Goal: Communication & Community: Answer question/provide support

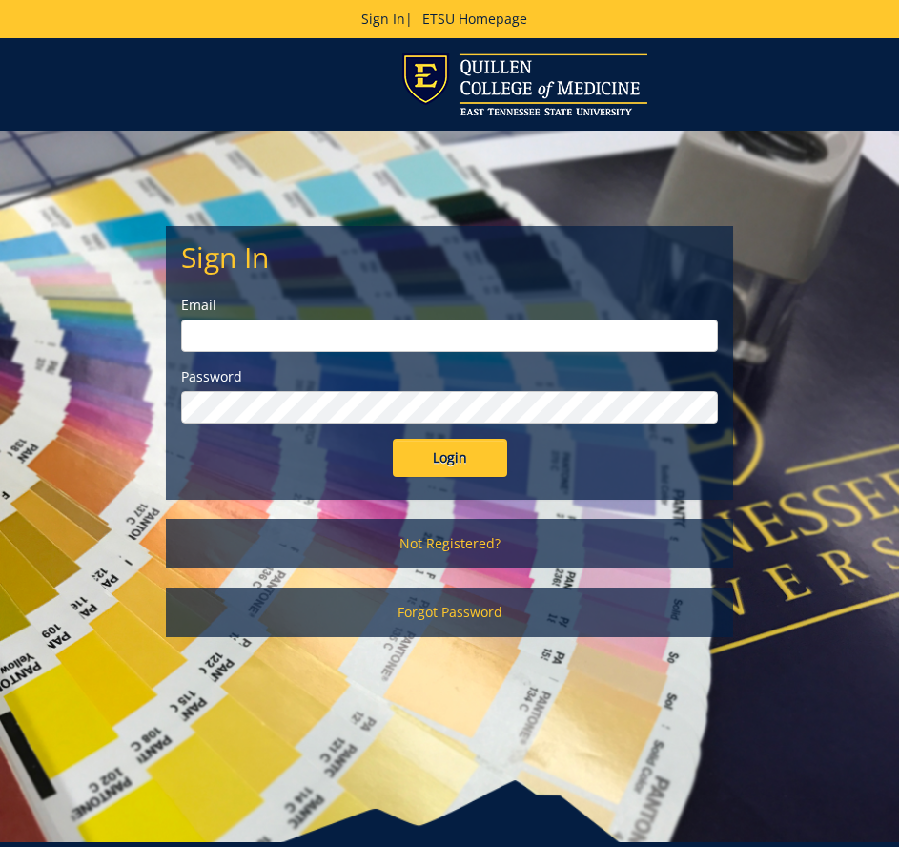
click at [591, 334] on input "email" at bounding box center [449, 335] width 537 height 32
type input "[EMAIL_ADDRESS][DOMAIN_NAME]"
click at [393, 439] on input "Login" at bounding box center [450, 458] width 114 height 38
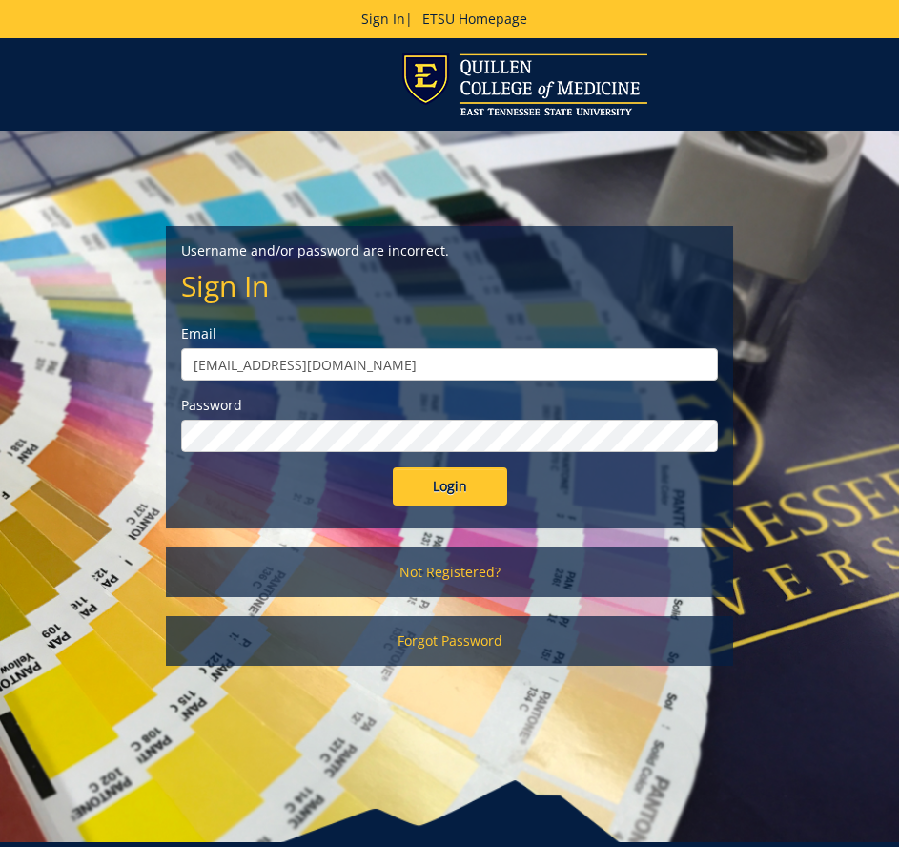
click at [393, 467] on input "Login" at bounding box center [450, 486] width 114 height 38
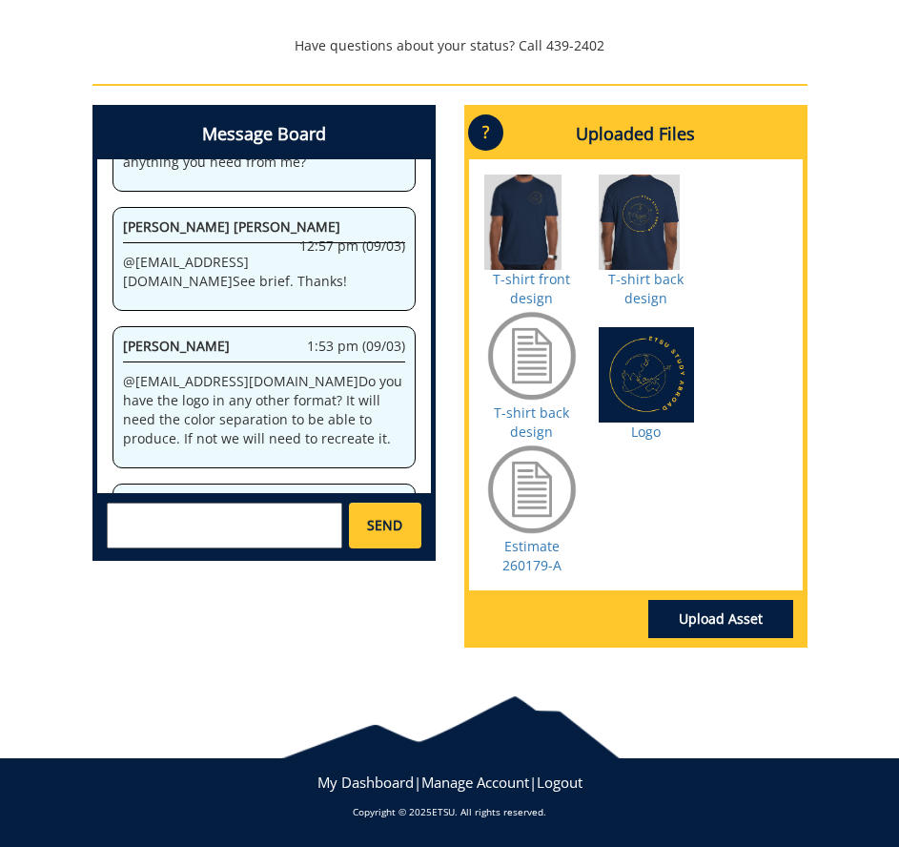
scroll to position [978, 0]
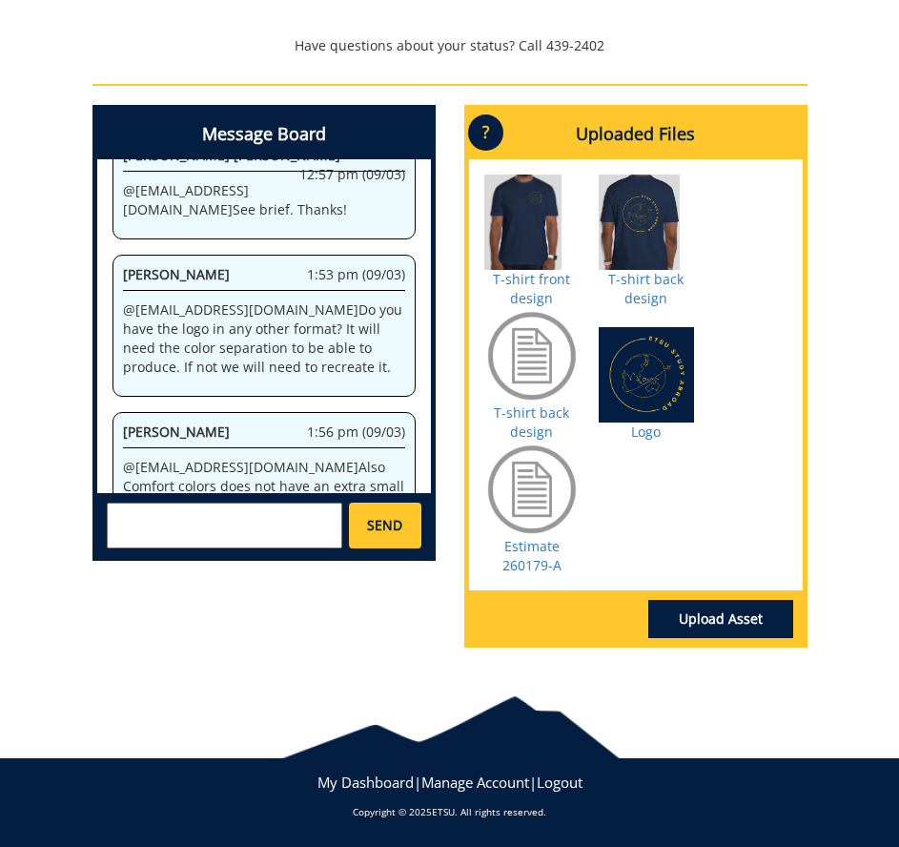
click at [292, 521] on textarea at bounding box center [225, 526] width 236 height 46
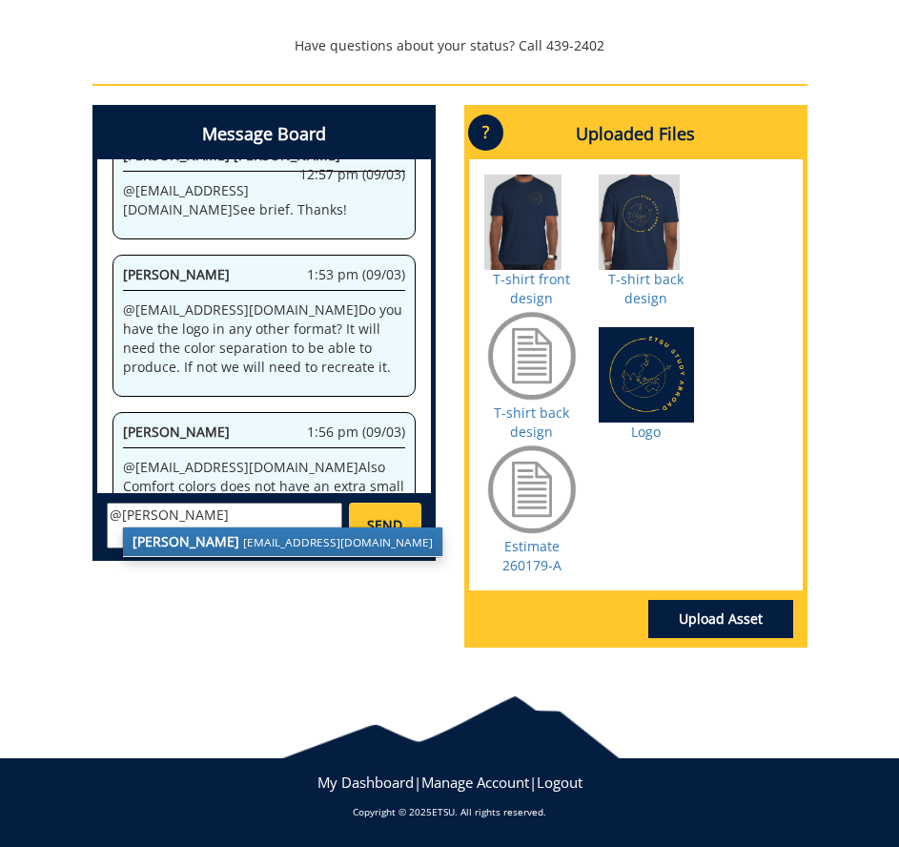
click at [269, 531] on link "[PERSON_NAME] [EMAIL_ADDRESS][DOMAIN_NAME]" at bounding box center [282, 541] width 319 height 29
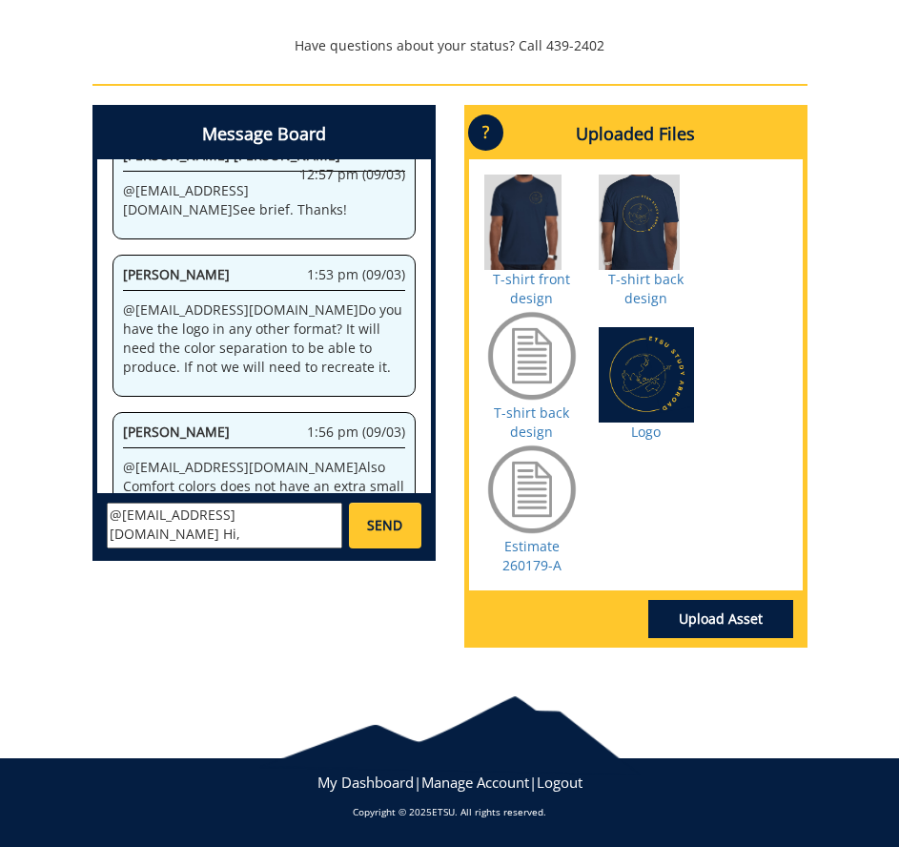
scroll to position [36, 0]
click at [292, 535] on textarea "@[EMAIL_ADDRESS][DOMAIN_NAME] Hi, [PERSON_NAME]. We are hoping to just get a qu…" at bounding box center [225, 526] width 236 height 46
type textarea "@[EMAIL_ADDRESS][DOMAIN_NAME] Hi, [PERSON_NAME]. We are hoping to just get a qu…"
drag, startPoint x: 243, startPoint y: 542, endPoint x: 34, endPoint y: 479, distance: 218.1
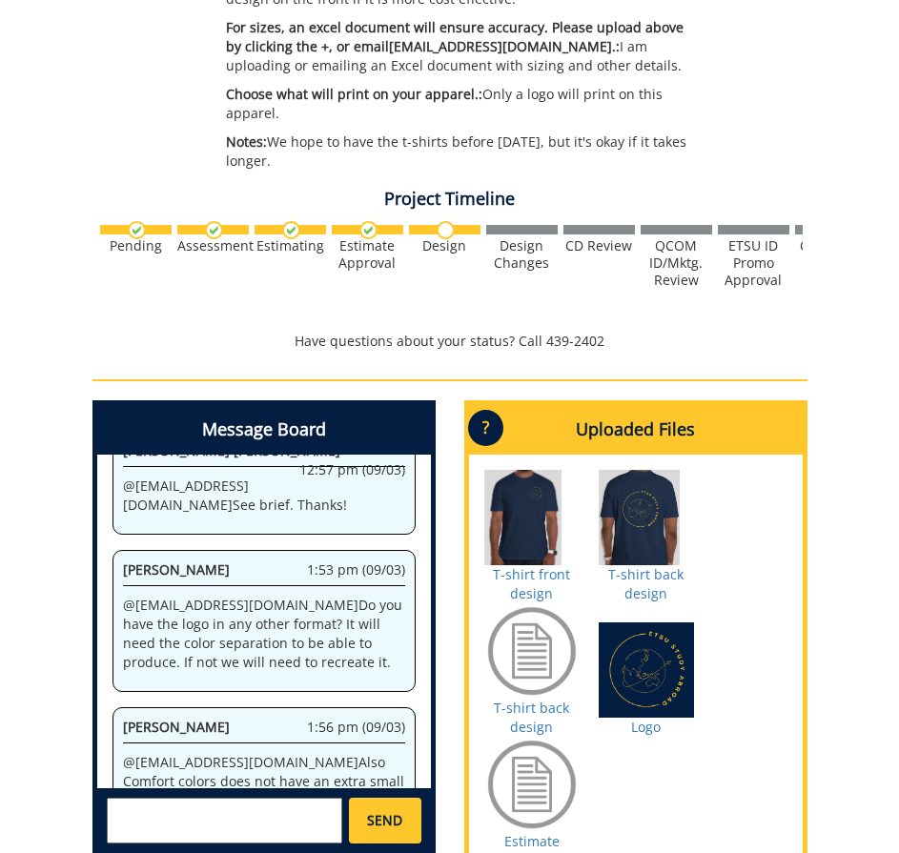
scroll to position [853, 0]
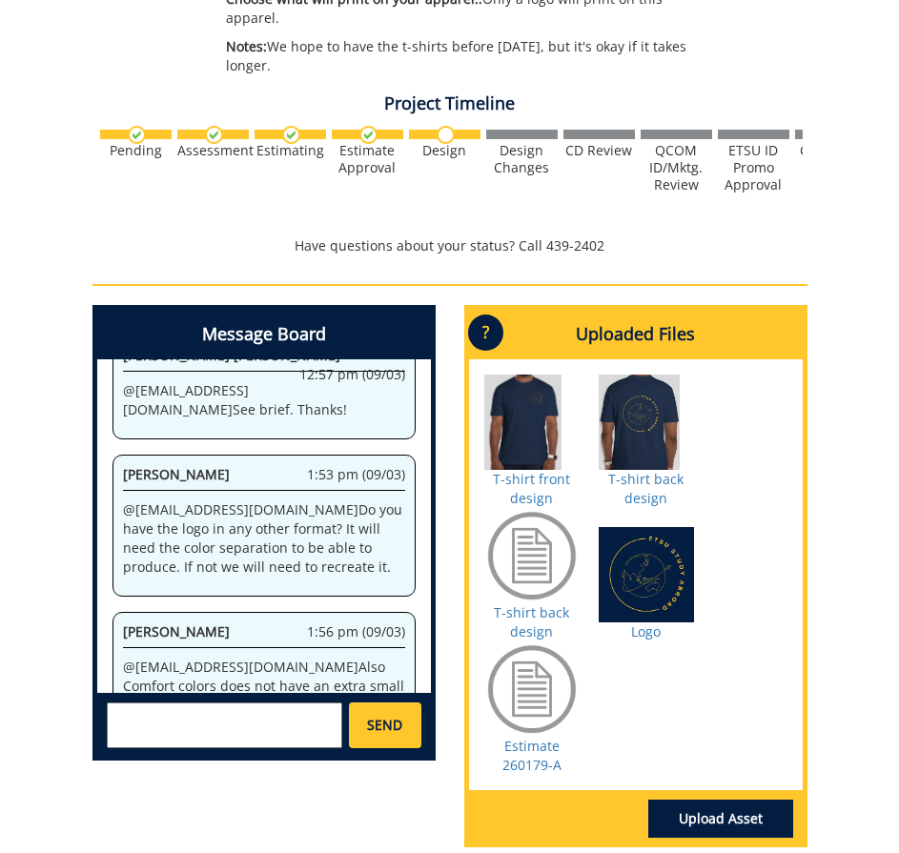
click at [134, 714] on textarea at bounding box center [225, 726] width 236 height 46
click at [524, 622] on link "T-shirt back design" at bounding box center [531, 622] width 75 height 37
click at [247, 710] on textarea at bounding box center [225, 726] width 236 height 46
type textarea "s"
type textarea "@[EMAIL_ADDRESS][DOMAIN_NAME] Does the new attached file work for the logo?"
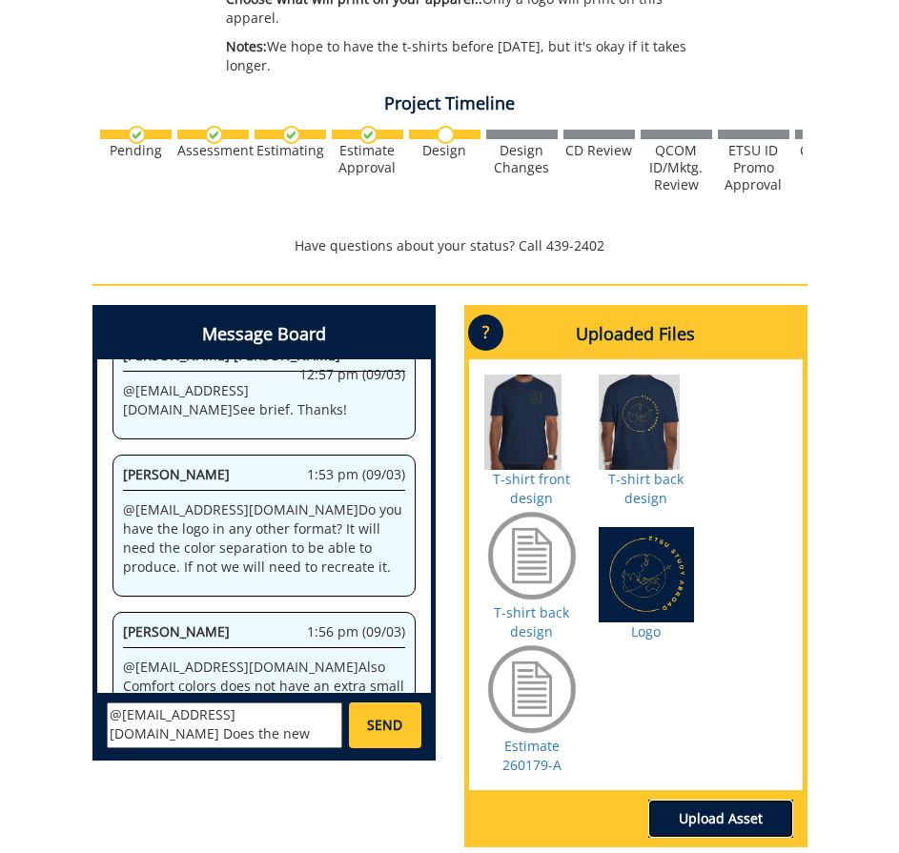
click at [688, 813] on link "Upload Asset" at bounding box center [720, 819] width 145 height 38
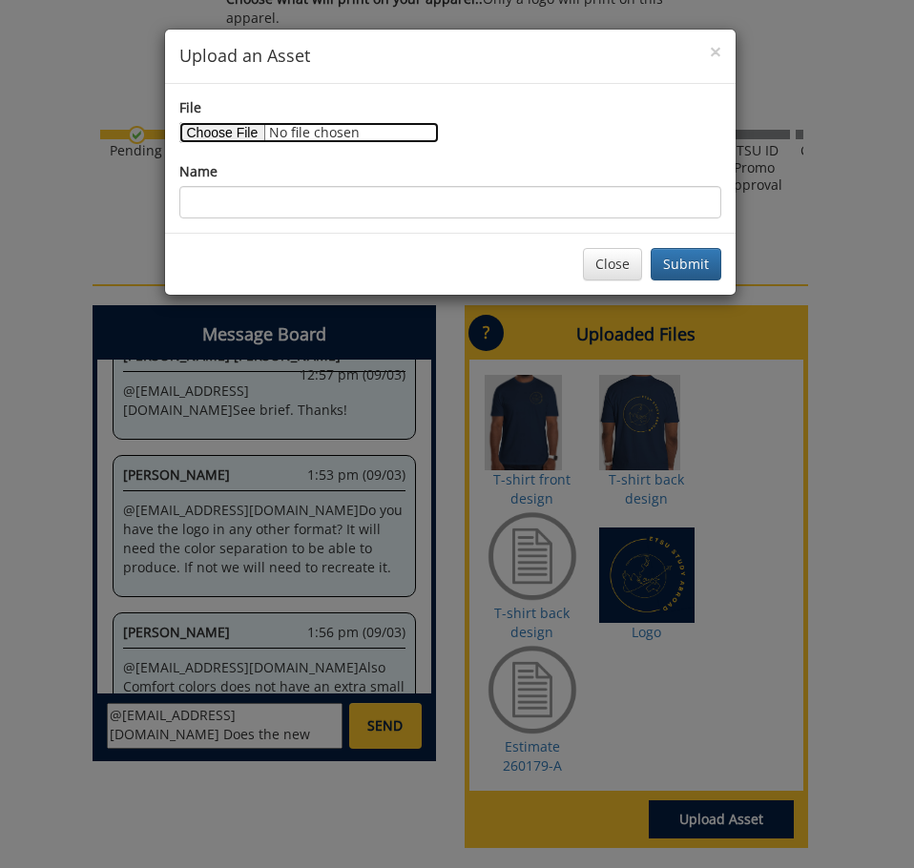
click at [248, 130] on input "File" at bounding box center [308, 132] width 259 height 21
type input "C:\fakepath\Ed Abroad Logo 3.png"
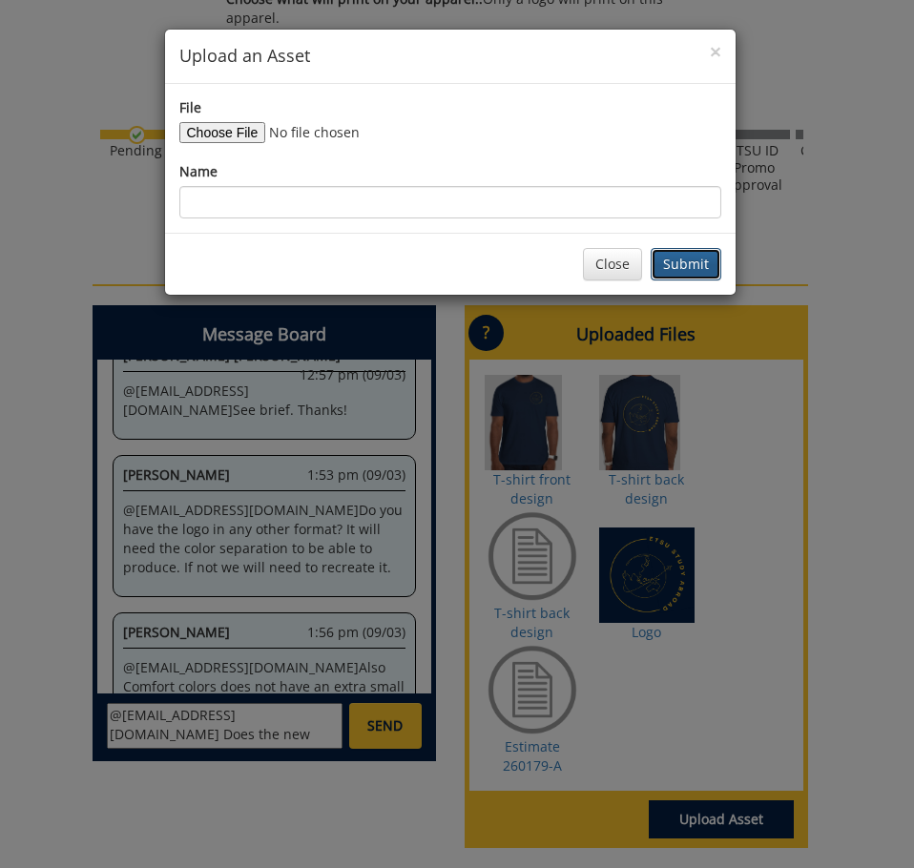
click at [662, 254] on button "Submit" at bounding box center [685, 264] width 71 height 32
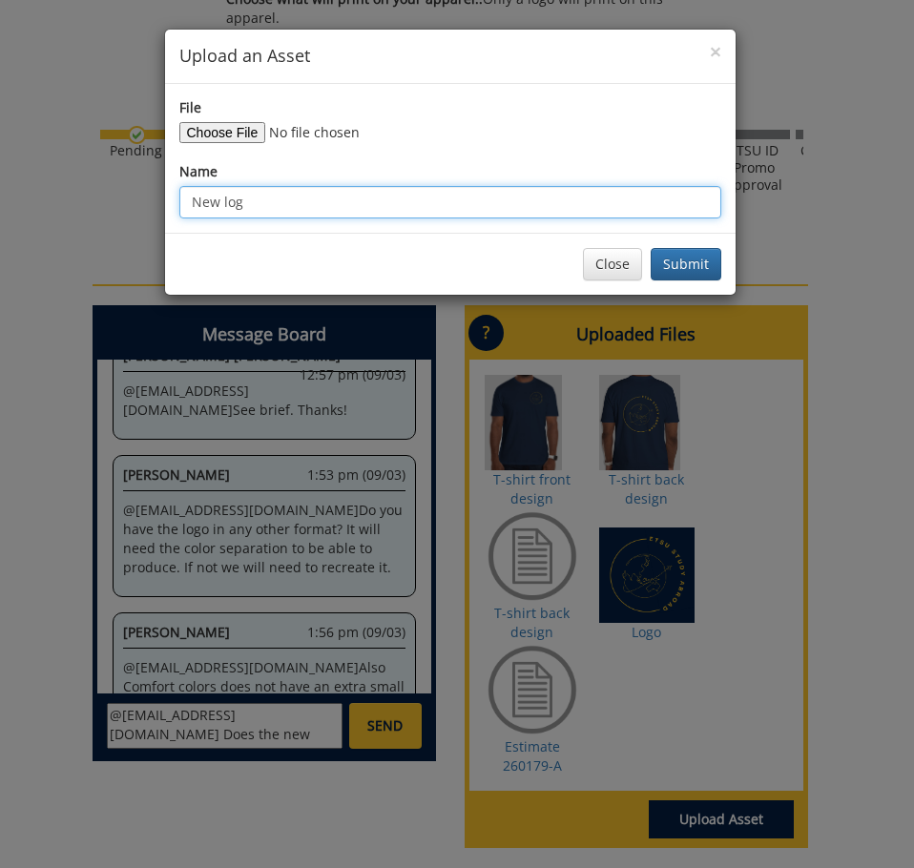
type input "New logo"
click at [650, 248] on button "Submit" at bounding box center [685, 264] width 71 height 32
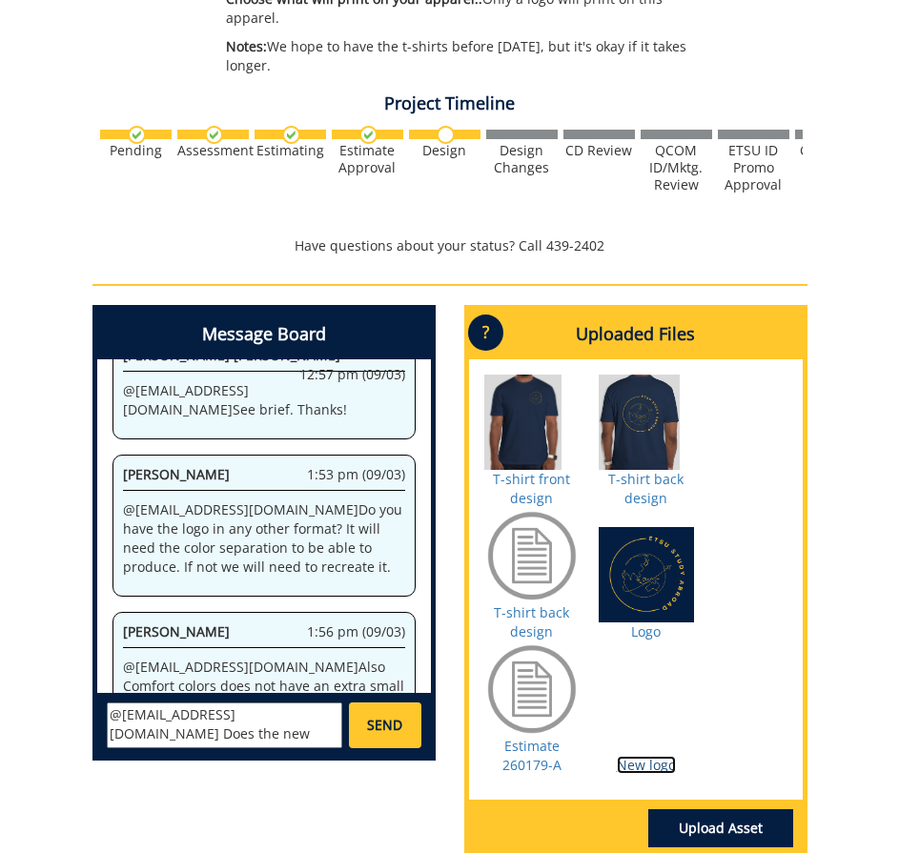
click at [639, 772] on link "New logo" at bounding box center [646, 765] width 59 height 18
click at [645, 766] on link "New logo" at bounding box center [646, 765] width 59 height 18
click at [690, 822] on link "Upload Asset" at bounding box center [720, 829] width 145 height 38
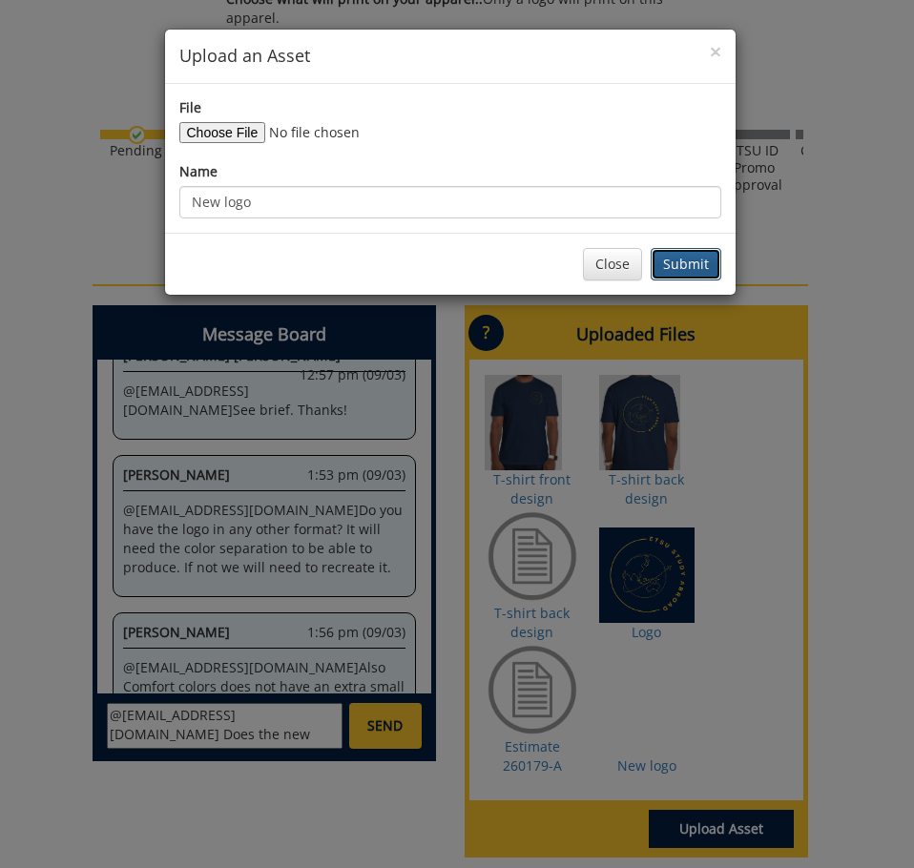
click at [666, 259] on button "Submit" at bounding box center [685, 264] width 71 height 32
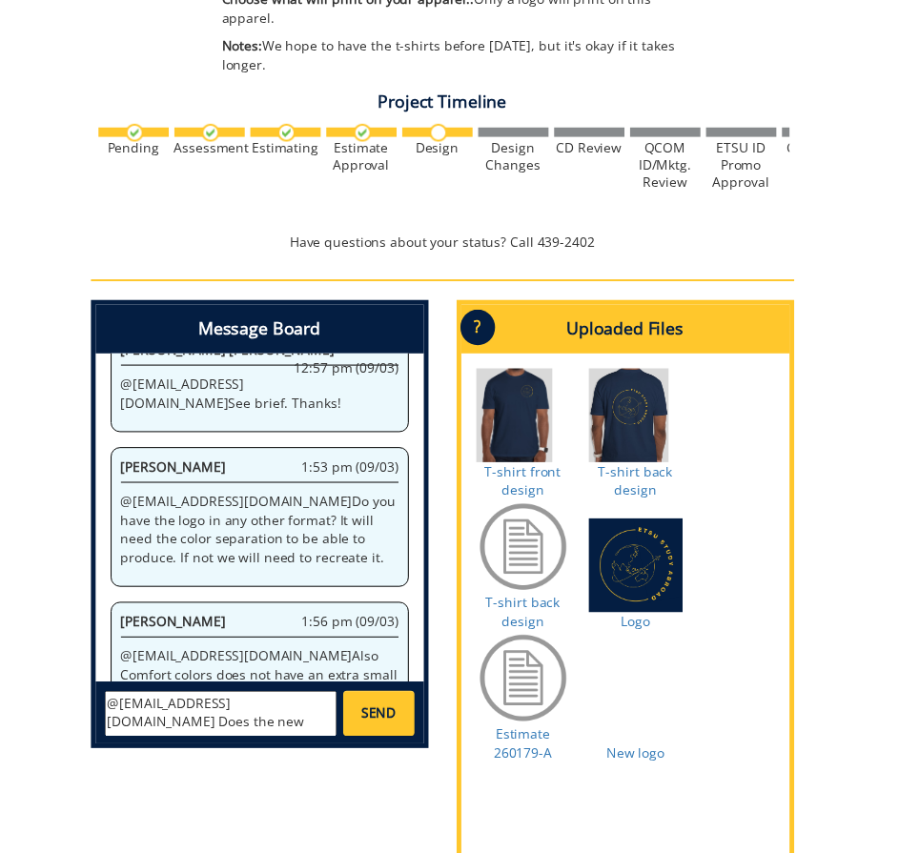
scroll to position [1180, 0]
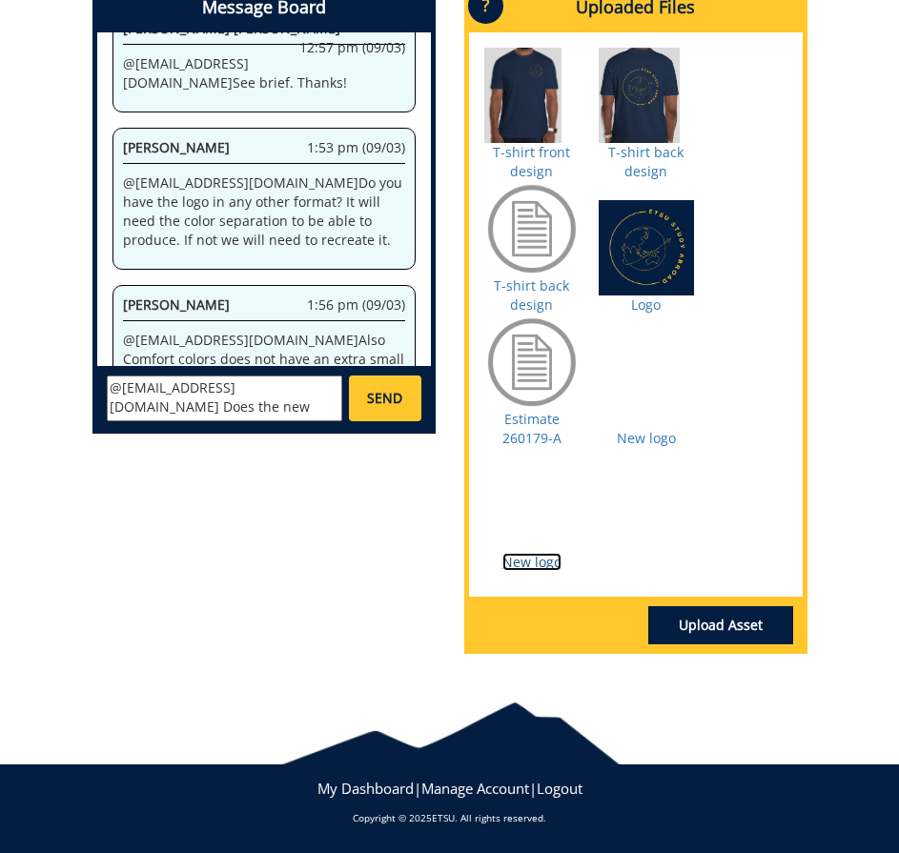
click at [534, 565] on link "New logo" at bounding box center [532, 562] width 59 height 18
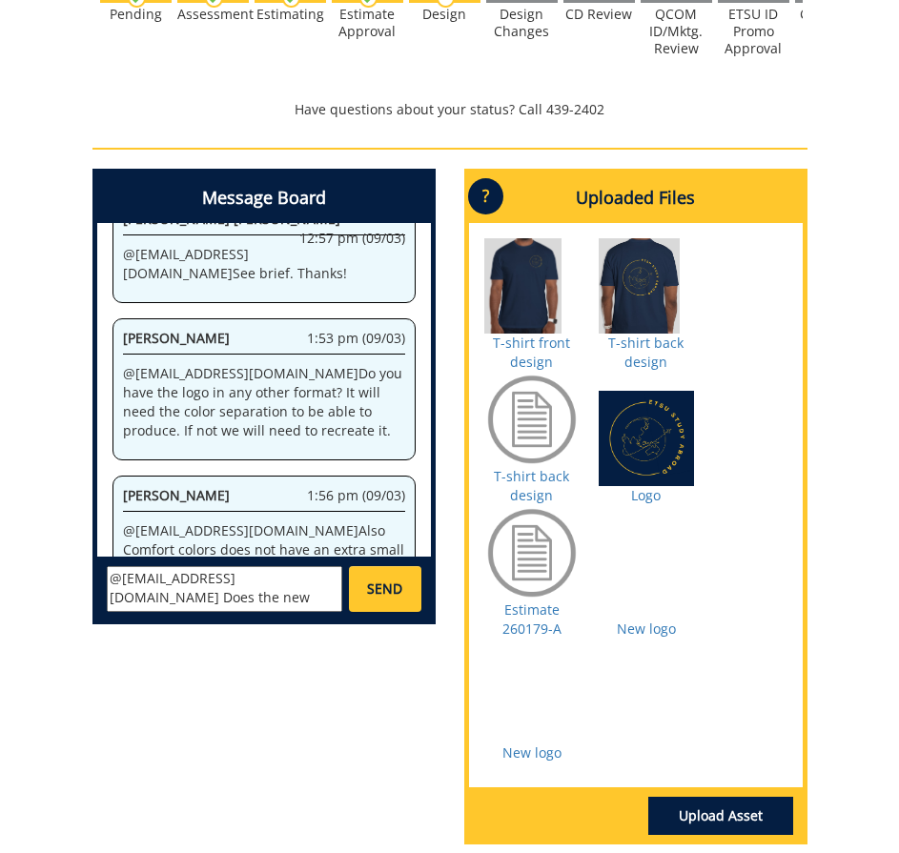
click at [315, 597] on textarea "@[EMAIL_ADDRESS][DOMAIN_NAME] Does the new attached file work for the logo?" at bounding box center [225, 589] width 236 height 46
type textarea "@[EMAIL_ADDRESS][DOMAIN_NAME] Does the new attached file work for the logo? If …"
click at [372, 590] on span "SEND" at bounding box center [384, 589] width 35 height 19
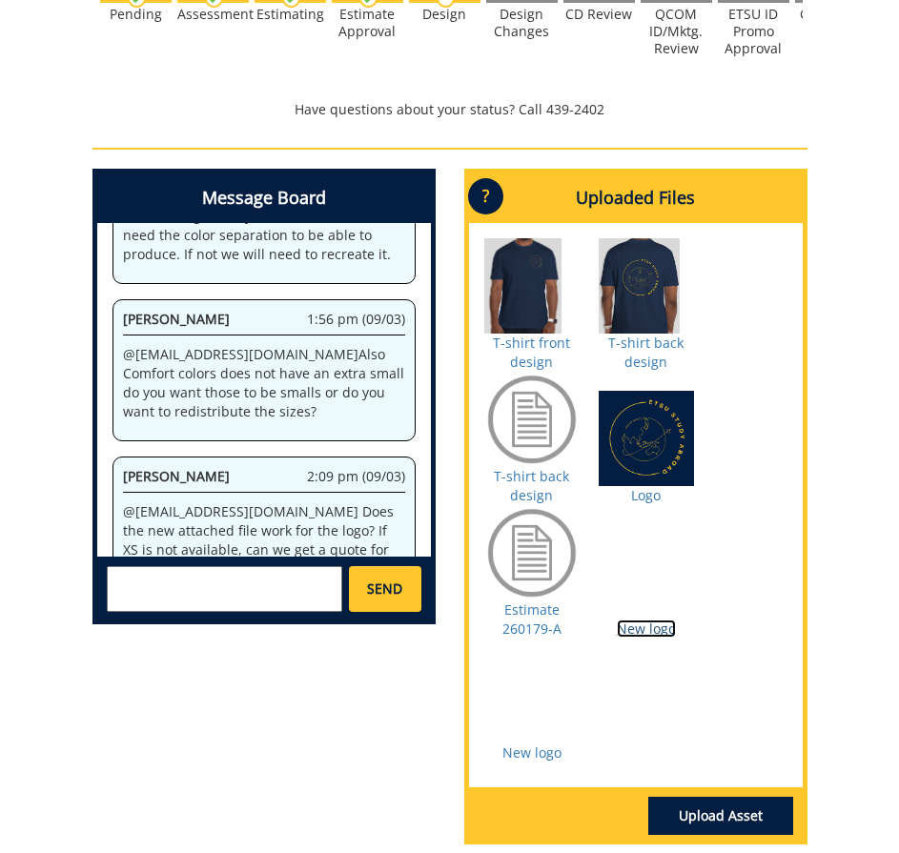
click at [659, 631] on link "New logo" at bounding box center [646, 629] width 59 height 18
